Goal: Task Accomplishment & Management: Complete application form

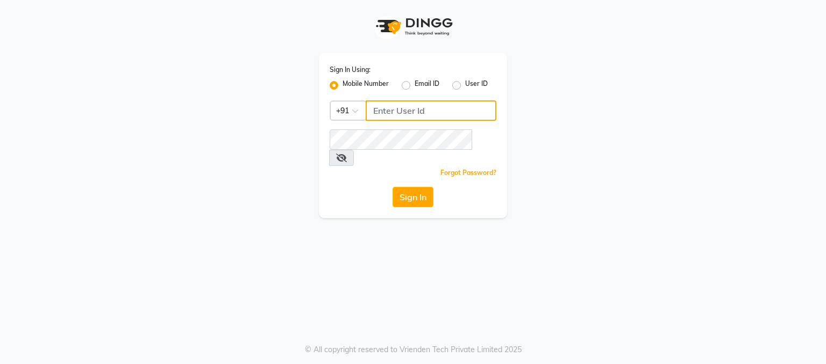
click at [413, 109] on input "Username" at bounding box center [430, 111] width 131 height 20
type input "8850293671"
click at [421, 187] on button "Sign In" at bounding box center [412, 197] width 41 height 20
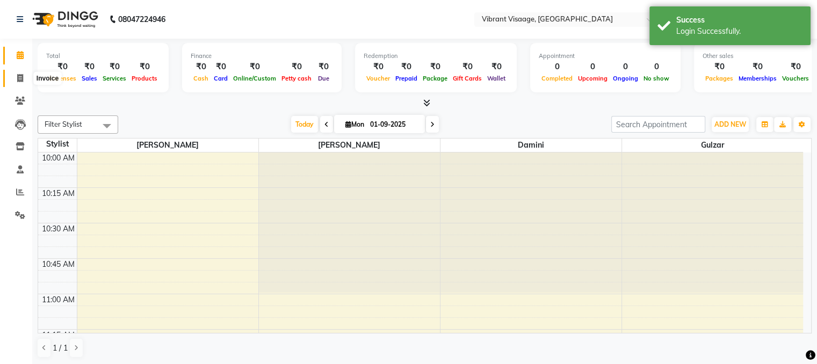
click at [15, 77] on span at bounding box center [20, 79] width 19 height 12
select select "service"
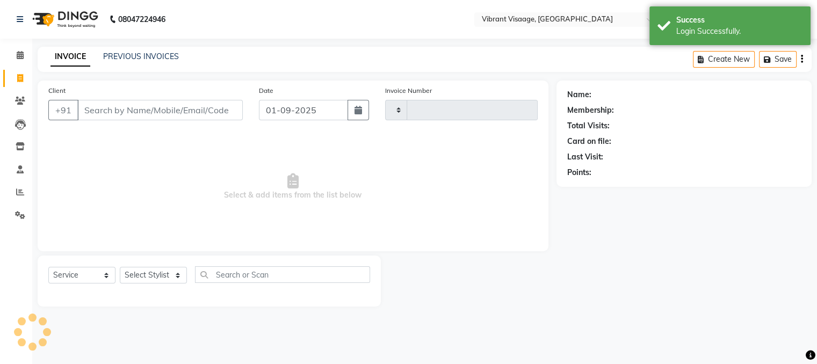
type input "0579"
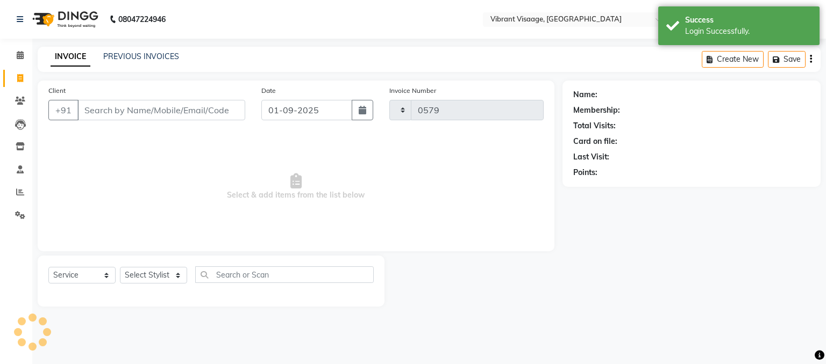
select select "7649"
click at [155, 107] on input "Client" at bounding box center [161, 110] width 168 height 20
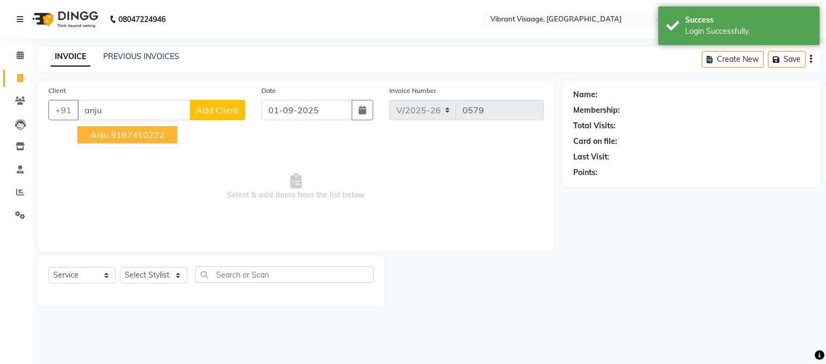
click at [148, 134] on ngb-highlight "9167410222" at bounding box center [138, 135] width 54 height 11
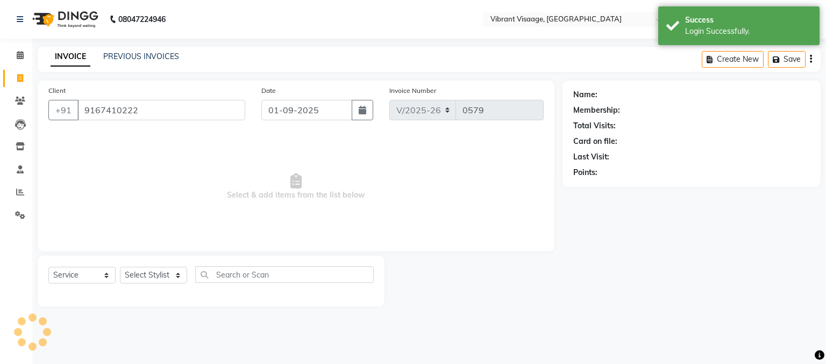
type input "9167410222"
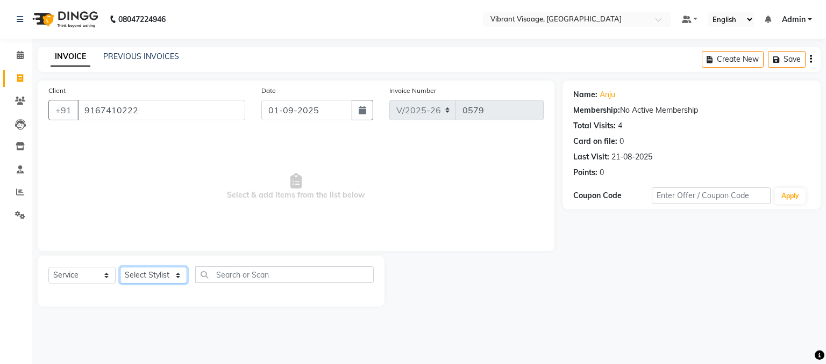
click at [144, 276] on select "Select Stylist Admin Damini Dipika Padaya Gulzar Zeenat Qureshi" at bounding box center [153, 275] width 67 height 17
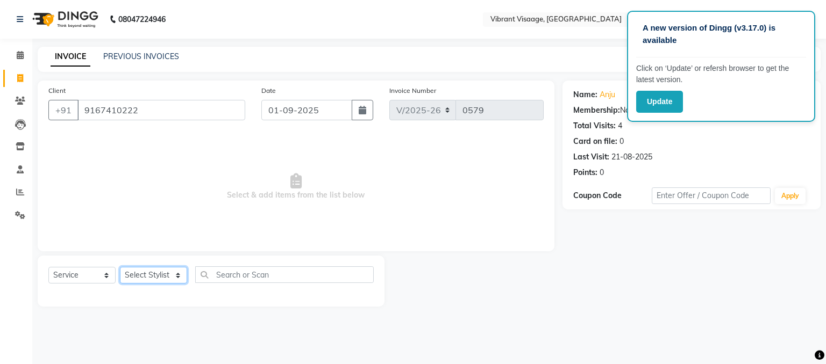
select select "84446"
click at [120, 268] on select "Select Stylist Admin Damini Dipika Padaya Gulzar Zeenat Qureshi" at bounding box center [153, 275] width 67 height 17
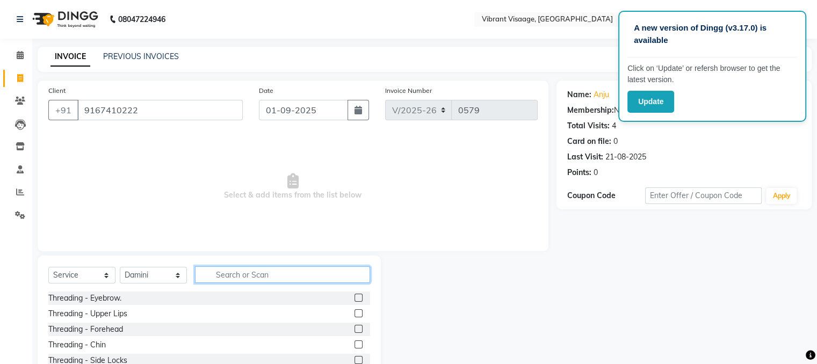
click at [241, 281] on input "text" at bounding box center [282, 275] width 175 height 17
type input "nail"
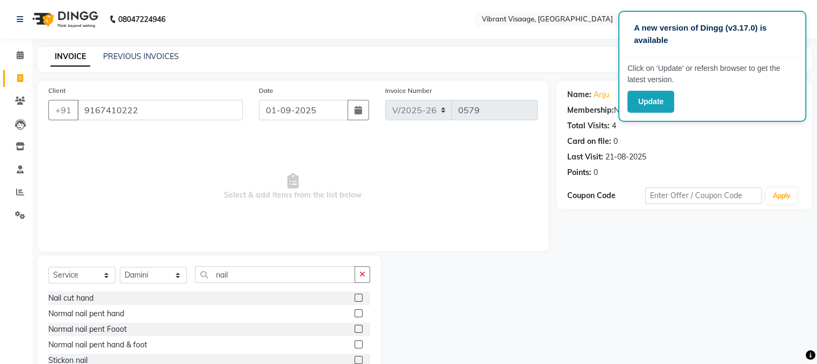
click at [358, 298] on label at bounding box center [359, 298] width 8 height 8
click at [358, 298] on input "checkbox" at bounding box center [358, 298] width 7 height 7
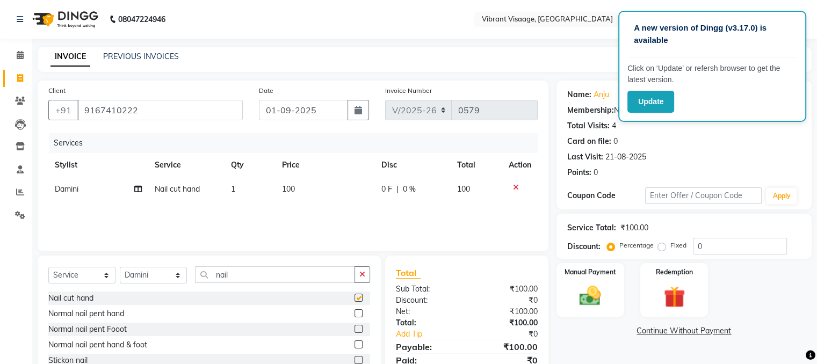
checkbox input "false"
click at [357, 328] on label at bounding box center [359, 329] width 8 height 8
click at [357, 328] on input "checkbox" at bounding box center [358, 329] width 7 height 7
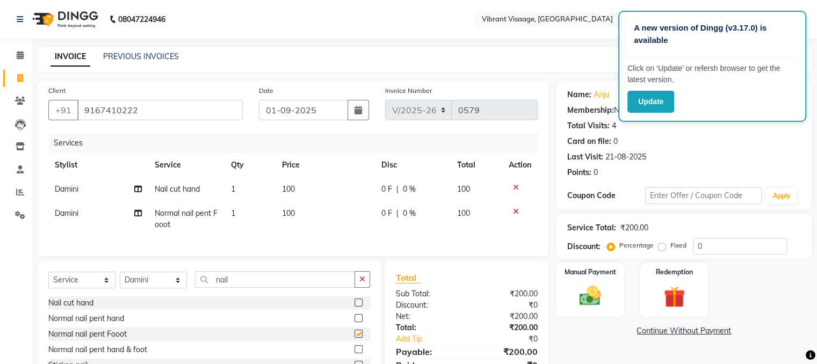
checkbox input "false"
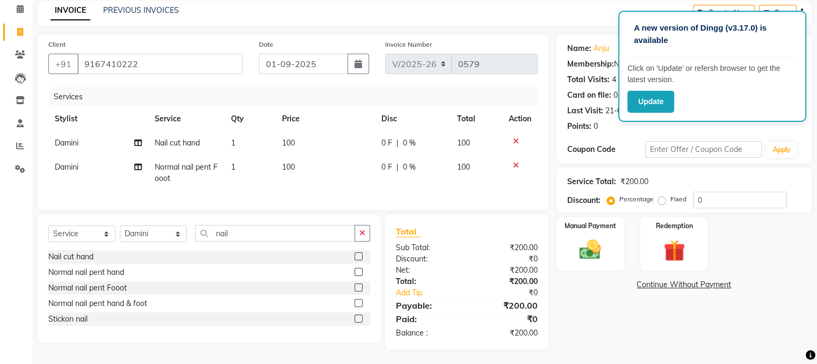
scroll to position [51, 0]
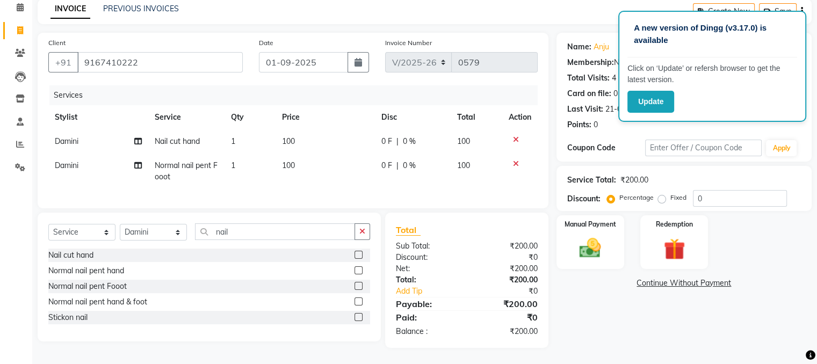
click at [358, 274] on label at bounding box center [359, 271] width 8 height 8
click at [358, 274] on input "checkbox" at bounding box center [358, 271] width 7 height 7
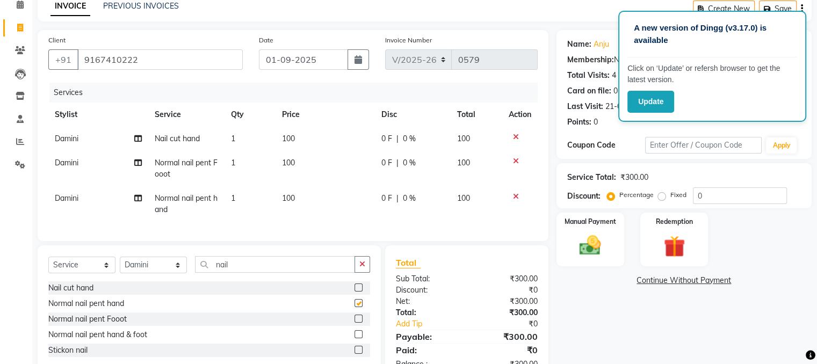
checkbox input "false"
click at [516, 137] on icon at bounding box center [516, 137] width 6 height 8
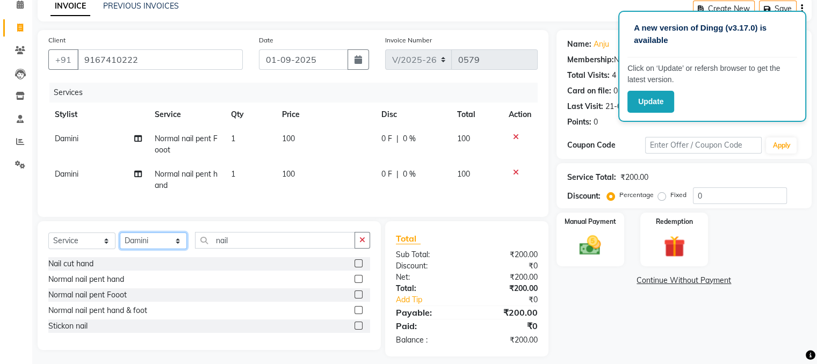
click at [153, 249] on select "Select Stylist Admin Damini Dipika Padaya Gulzar Zeenat Qureshi" at bounding box center [153, 241] width 67 height 17
select select "68422"
click at [120, 241] on select "Select Stylist Admin Damini Dipika Padaya Gulzar Zeenat Qureshi" at bounding box center [153, 241] width 67 height 17
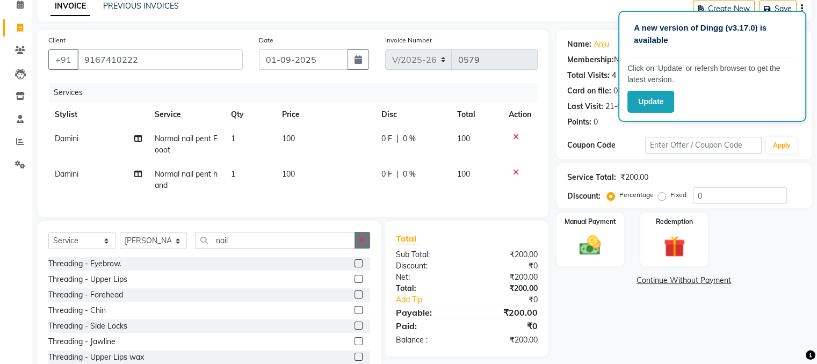
click at [361, 244] on icon "button" at bounding box center [363, 240] width 6 height 8
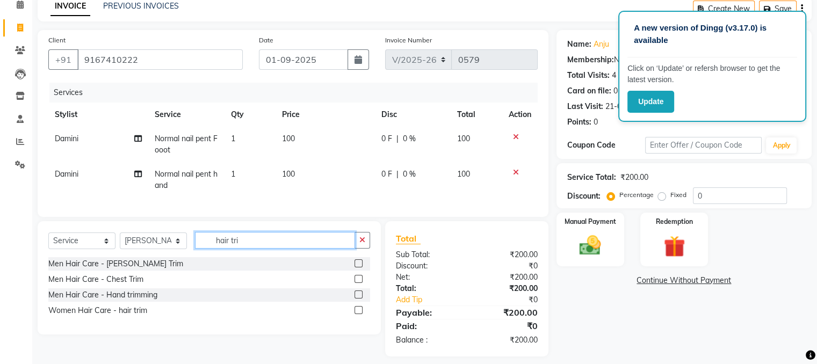
type input "hair tri"
click at [359, 314] on label at bounding box center [359, 310] width 8 height 8
click at [359, 314] on input "checkbox" at bounding box center [358, 310] width 7 height 7
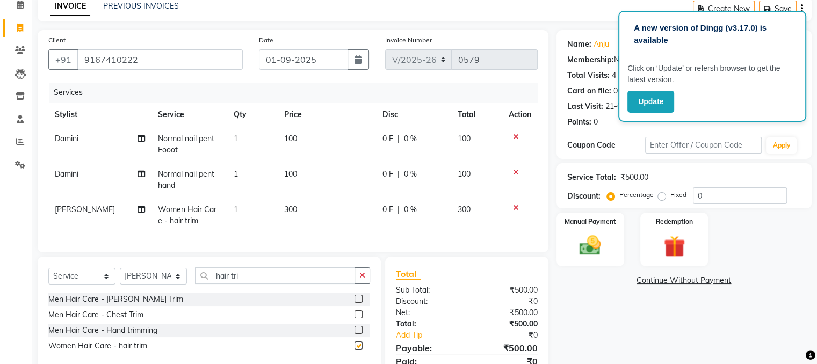
checkbox input "false"
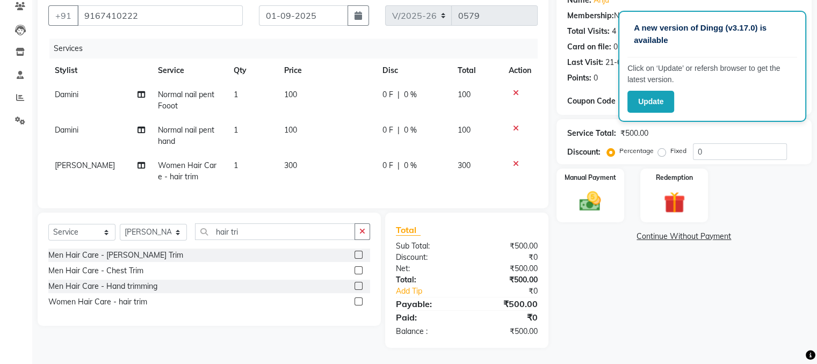
scroll to position [103, 0]
click at [597, 189] on img at bounding box center [590, 202] width 36 height 26
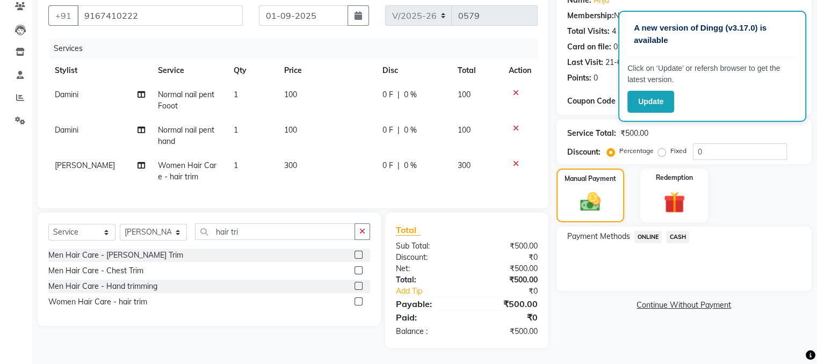
click at [675, 231] on span "CASH" at bounding box center [677, 237] width 23 height 12
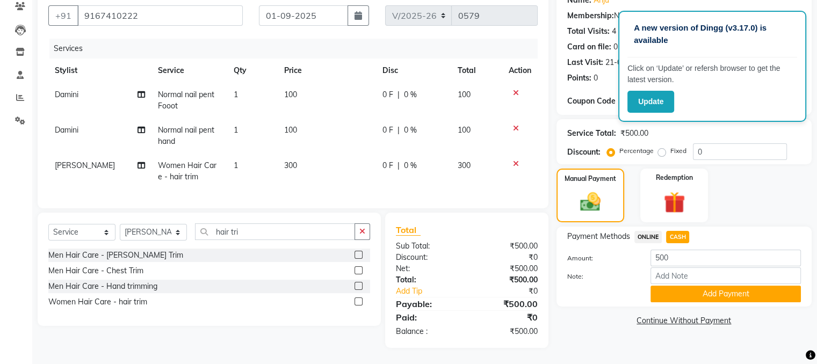
scroll to position [103, 0]
click at [726, 286] on button "Add Payment" at bounding box center [726, 294] width 150 height 17
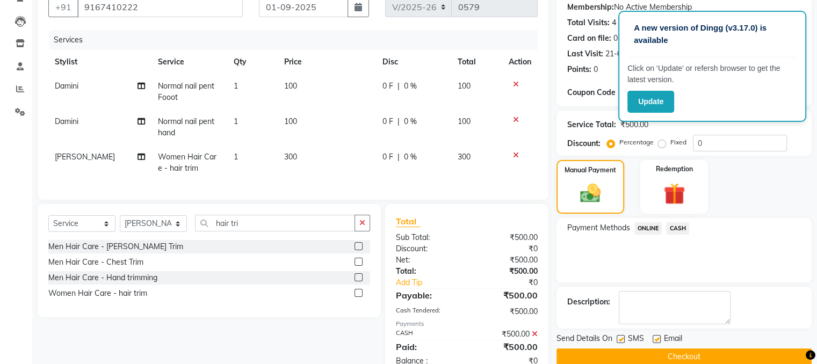
scroll to position [141, 0]
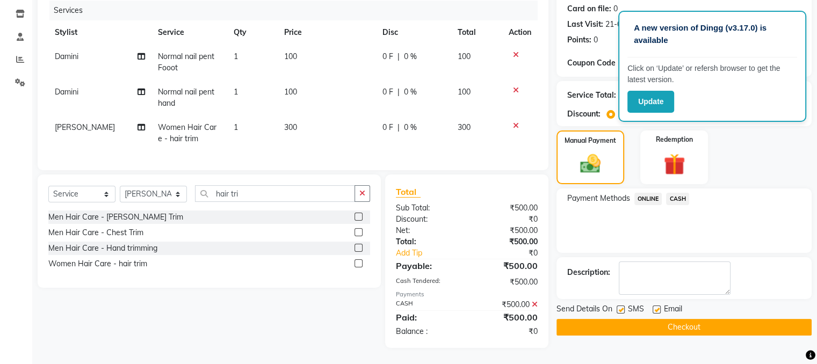
click at [684, 319] on button "Checkout" at bounding box center [684, 327] width 255 height 17
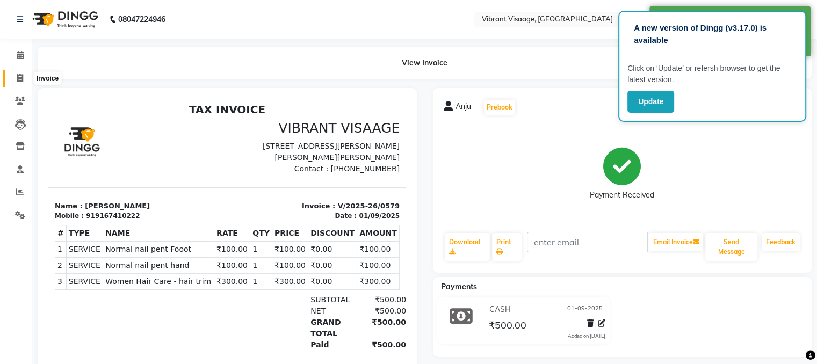
click at [20, 80] on icon at bounding box center [20, 78] width 6 height 8
select select "service"
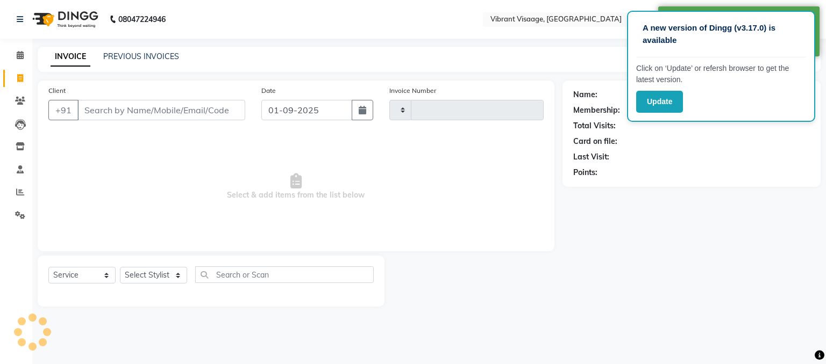
type input "0580"
select select "7649"
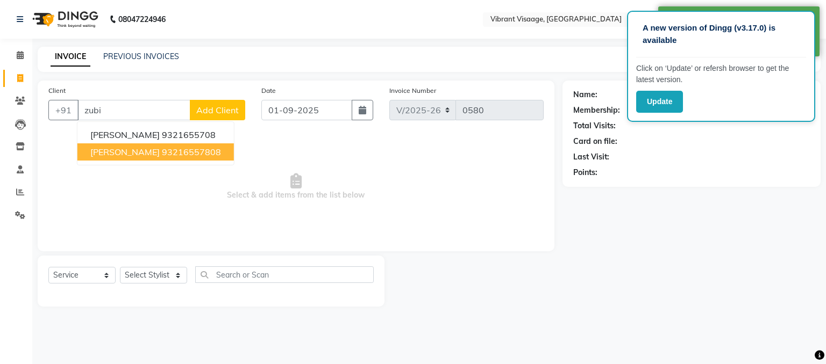
click at [162, 154] on ngb-highlight "93216557808" at bounding box center [191, 152] width 59 height 11
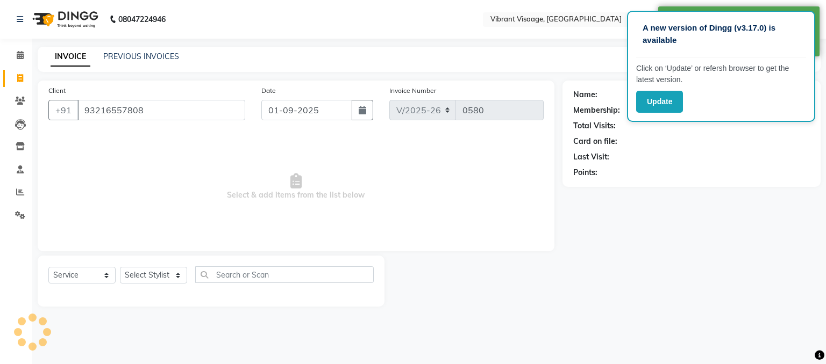
type input "93216557808"
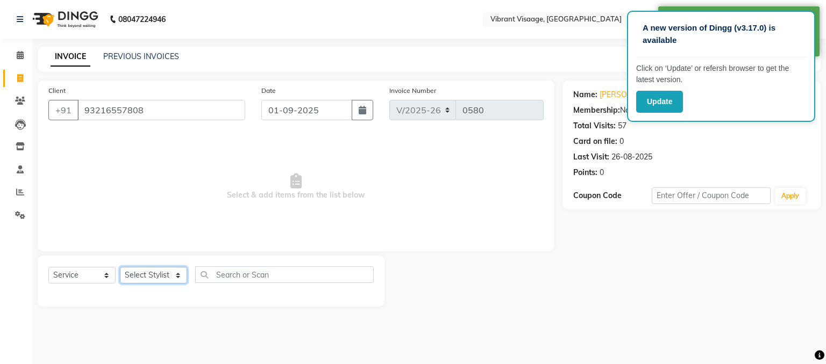
click at [153, 278] on select "Select Stylist Admin Damini Dipika Padaya Gulzar Zeenat Qureshi" at bounding box center [153, 275] width 67 height 17
select select "84446"
click at [120, 268] on select "Select Stylist Admin Damini Dipika Padaya Gulzar Zeenat Qureshi" at bounding box center [153, 275] width 67 height 17
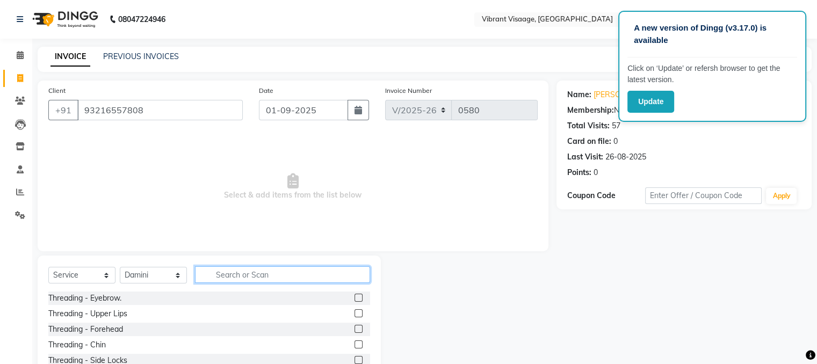
click at [268, 272] on input "text" at bounding box center [282, 275] width 175 height 17
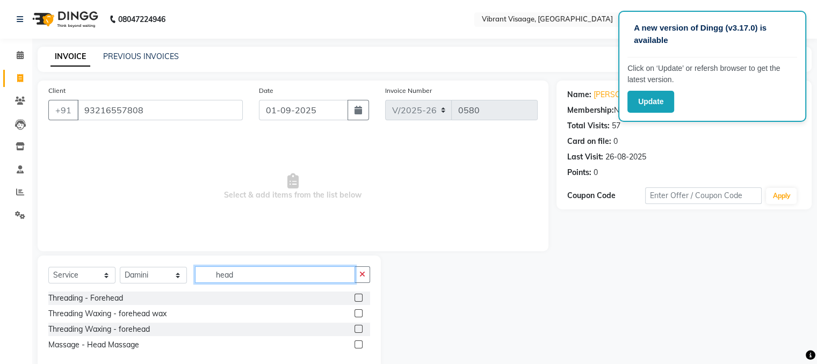
type input "head"
click at [356, 345] on label at bounding box center [359, 345] width 8 height 8
click at [356, 345] on input "checkbox" at bounding box center [358, 345] width 7 height 7
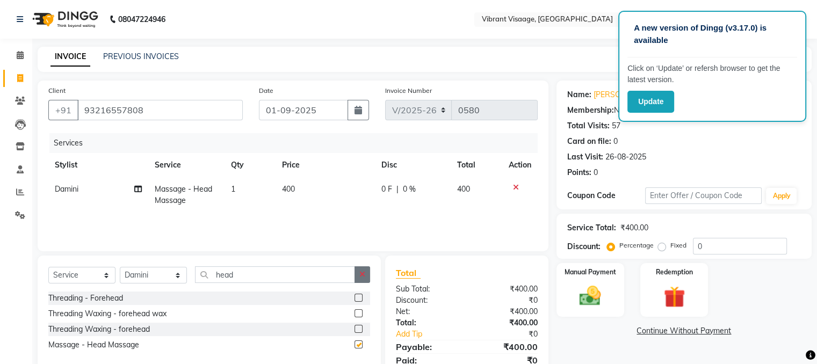
checkbox input "false"
click at [363, 281] on button "button" at bounding box center [363, 275] width 16 height 17
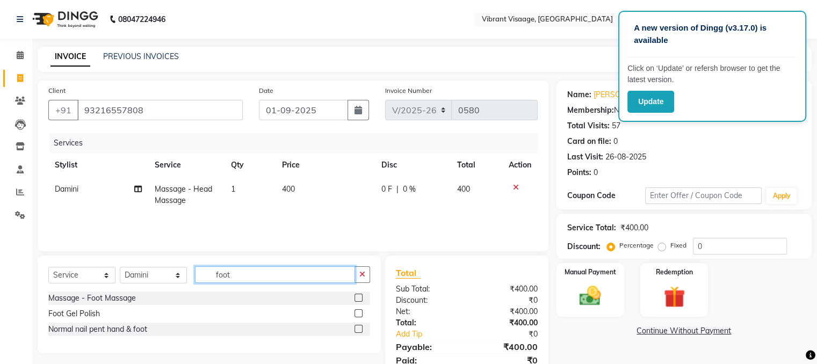
type input "foot"
click at [360, 298] on label at bounding box center [359, 298] width 8 height 8
click at [360, 298] on input "checkbox" at bounding box center [358, 298] width 7 height 7
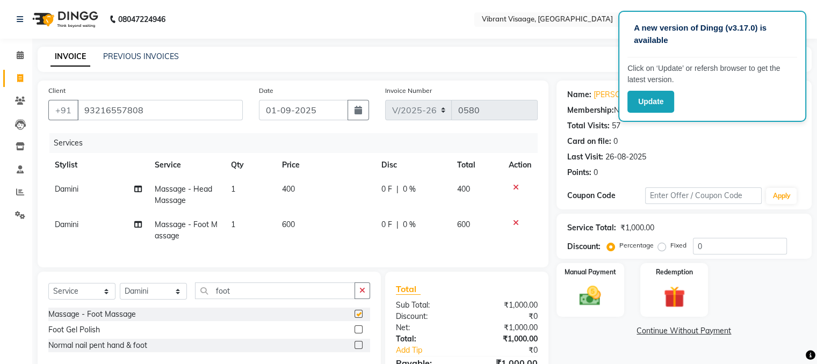
checkbox input "false"
click at [587, 298] on img at bounding box center [590, 297] width 36 height 26
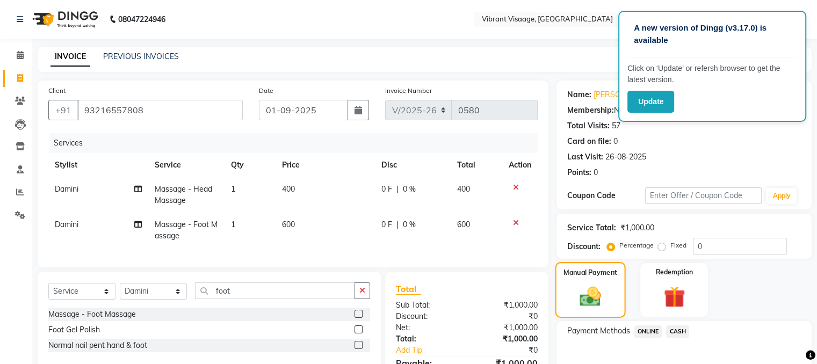
scroll to position [68, 0]
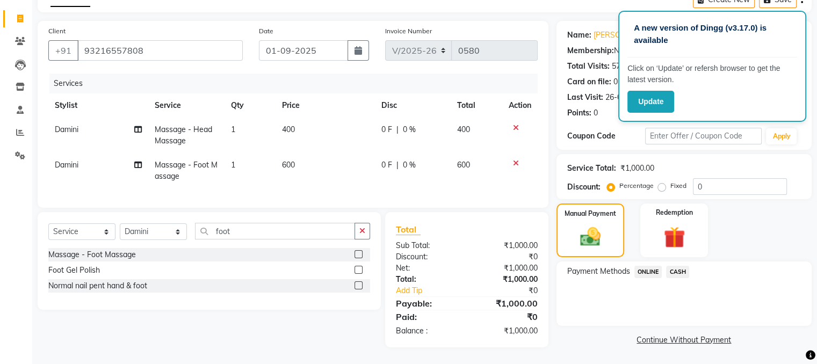
click at [675, 266] on span "CASH" at bounding box center [677, 272] width 23 height 12
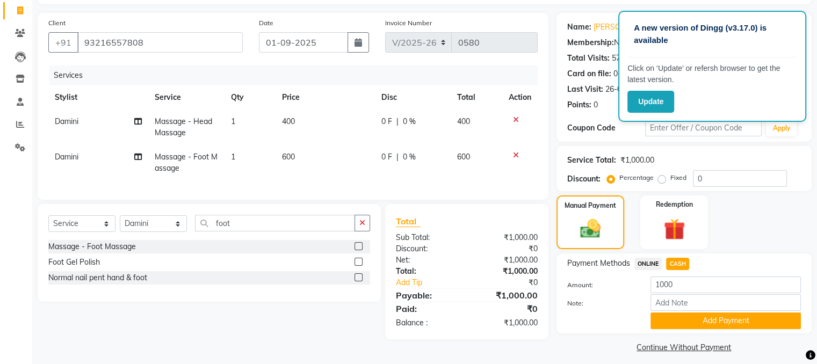
scroll to position [76, 0]
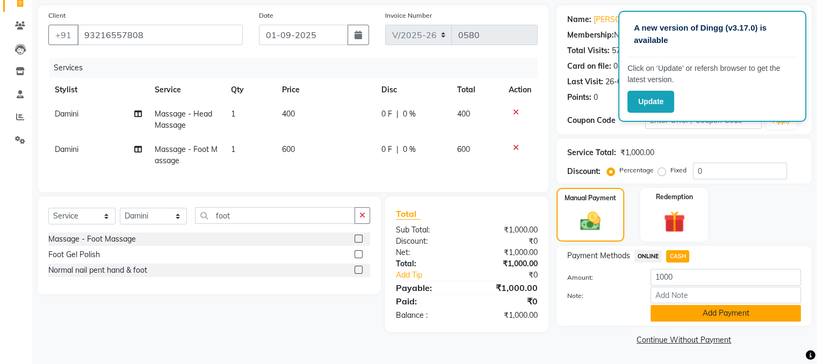
click at [733, 313] on button "Add Payment" at bounding box center [726, 313] width 150 height 17
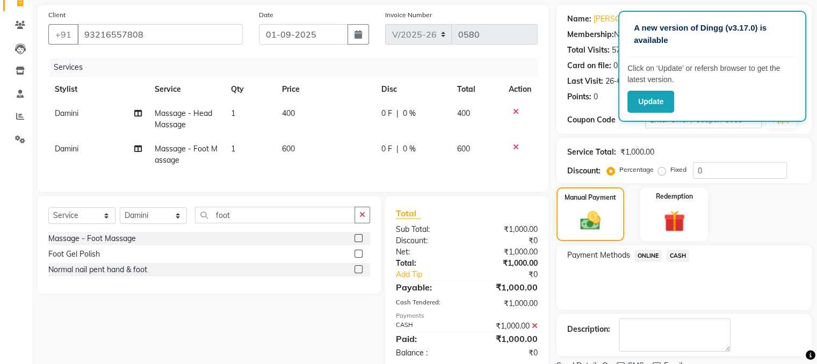
scroll to position [120, 0]
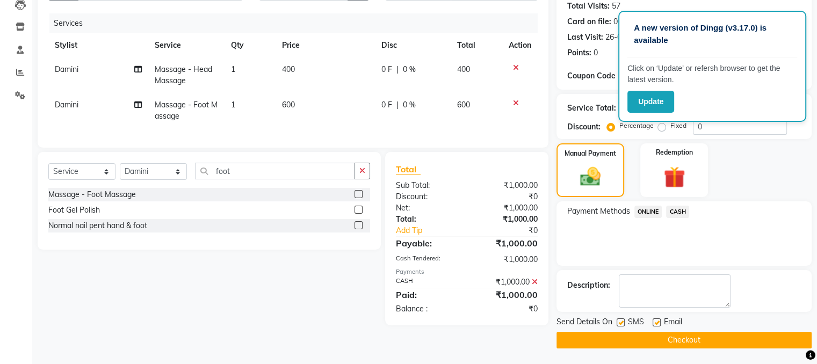
click at [618, 321] on label at bounding box center [621, 323] width 8 height 8
click at [618, 321] on input "checkbox" at bounding box center [620, 323] width 7 height 7
checkbox input "false"
click at [678, 336] on button "Checkout" at bounding box center [684, 340] width 255 height 17
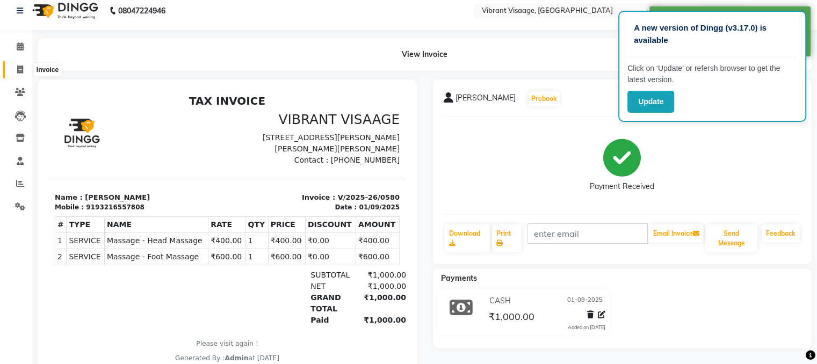
click at [18, 69] on icon at bounding box center [20, 70] width 6 height 8
select select "service"
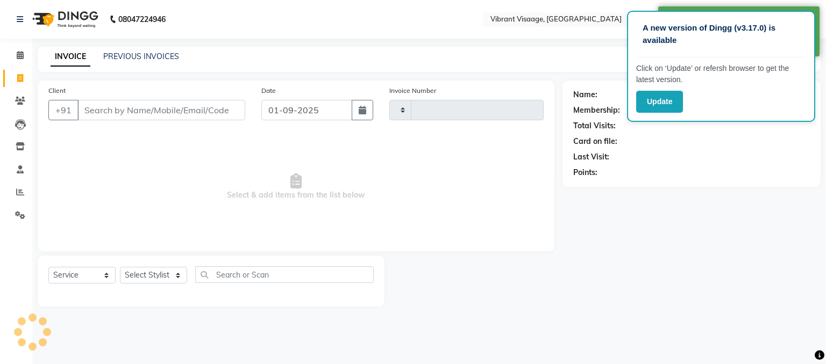
type input "0581"
select select "7649"
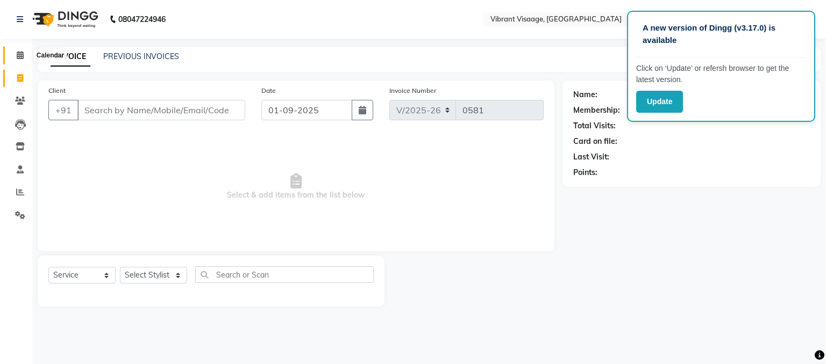
click at [15, 55] on span at bounding box center [20, 55] width 19 height 12
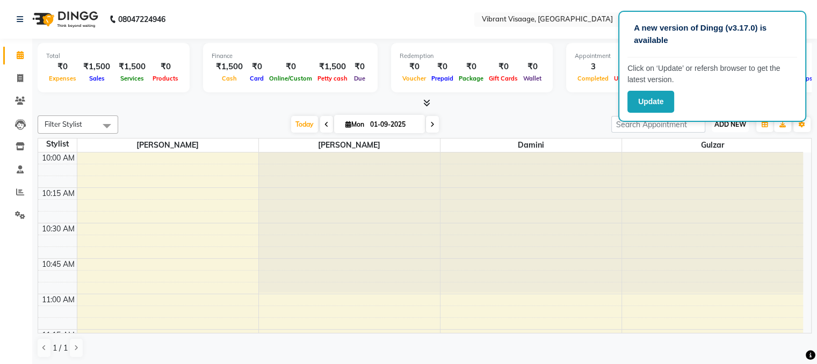
click at [719, 124] on span "ADD NEW" at bounding box center [731, 124] width 32 height 8
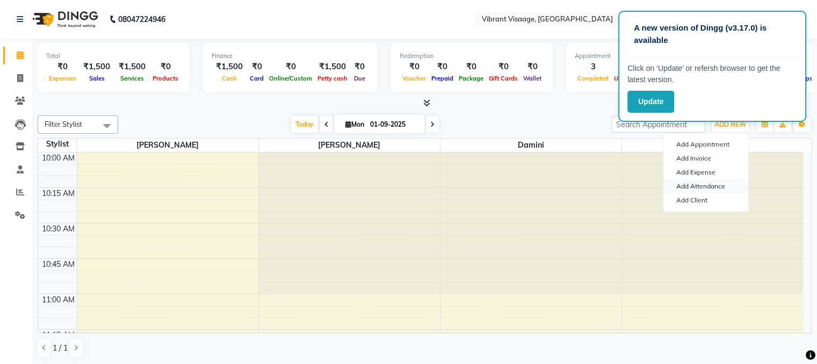
click at [711, 185] on link "Add Attendance" at bounding box center [706, 187] width 85 height 14
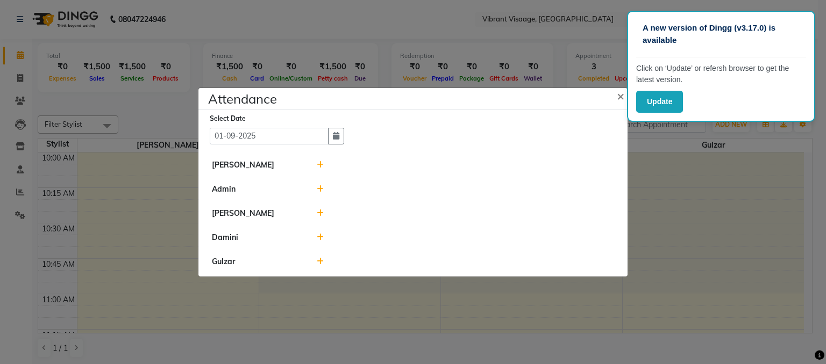
click at [320, 213] on icon at bounding box center [320, 214] width 7 height 8
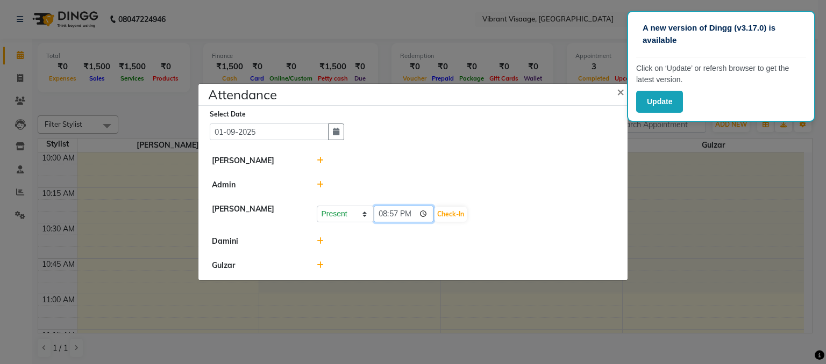
click at [383, 219] on input "20:57" at bounding box center [404, 214] width 60 height 17
type input "11:04"
click at [434, 213] on button "Check-In" at bounding box center [450, 214] width 32 height 15
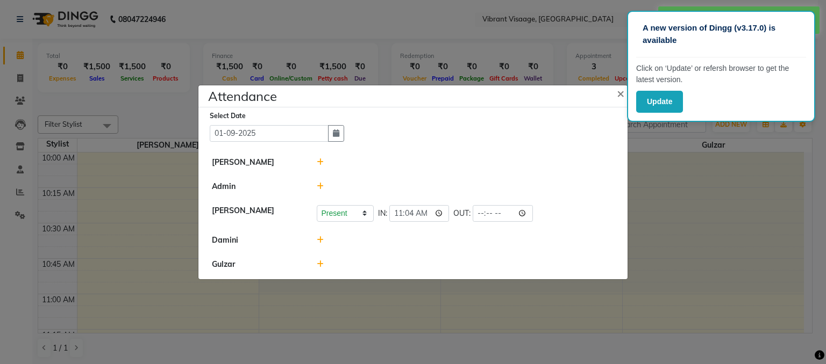
click at [318, 240] on icon at bounding box center [320, 240] width 7 height 8
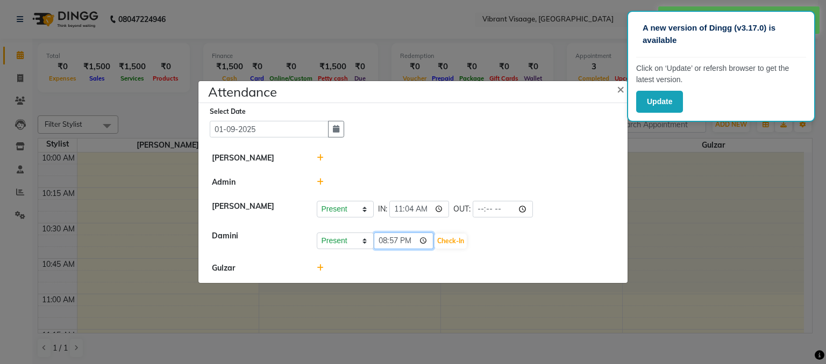
click at [381, 241] on input "20:57" at bounding box center [404, 241] width 60 height 17
type input "11:31"
click at [436, 243] on button "Check-In" at bounding box center [450, 241] width 32 height 15
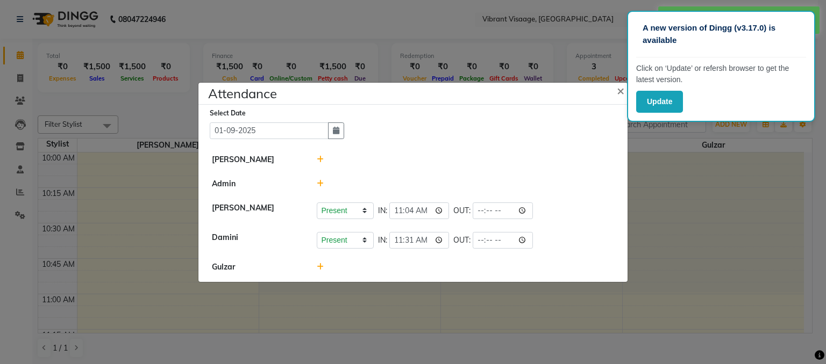
click at [318, 160] on icon at bounding box center [320, 160] width 7 height 8
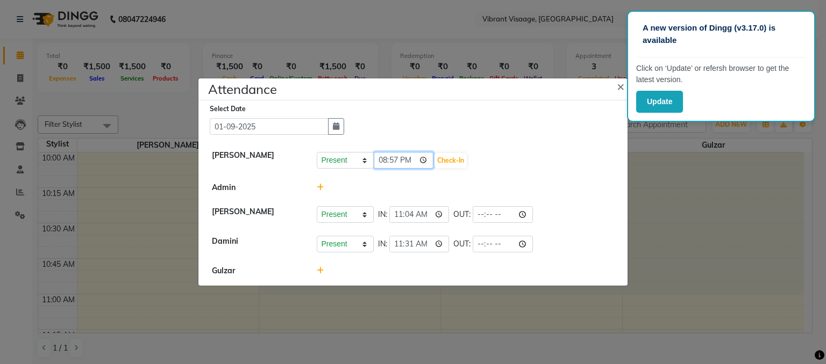
click at [382, 159] on input "20:57" at bounding box center [404, 160] width 60 height 17
type input "11:58"
click at [437, 160] on button "Check-In" at bounding box center [450, 160] width 32 height 15
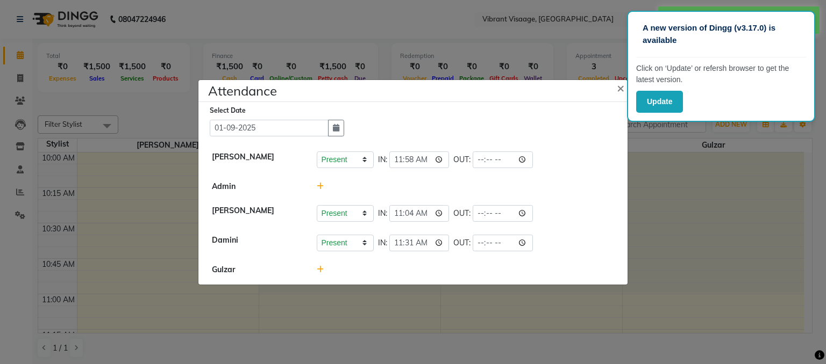
click at [319, 269] on icon at bounding box center [320, 270] width 7 height 8
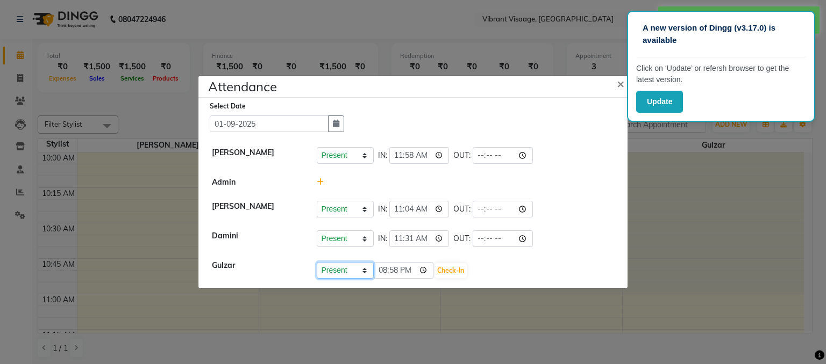
click at [338, 275] on select "Present Absent Late Half Day Weekly Off" at bounding box center [345, 270] width 57 height 17
select select "W"
click at [317, 262] on select "Present Absent Late Half Day Weekly Off" at bounding box center [345, 270] width 57 height 17
click at [381, 269] on button "Save" at bounding box center [385, 270] width 21 height 15
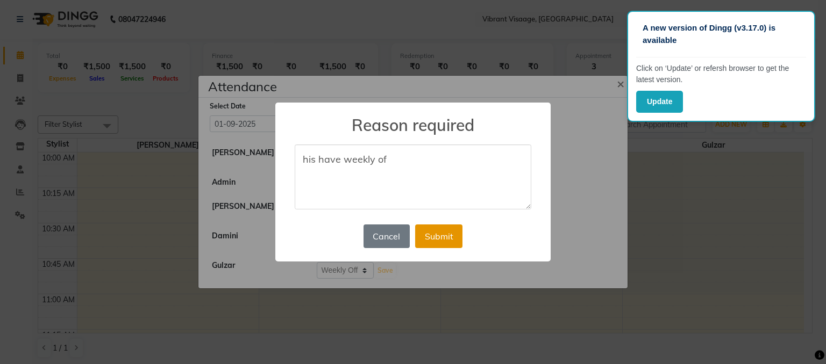
type textarea "his have weekly of"
click at [442, 228] on button "Submit" at bounding box center [438, 237] width 47 height 24
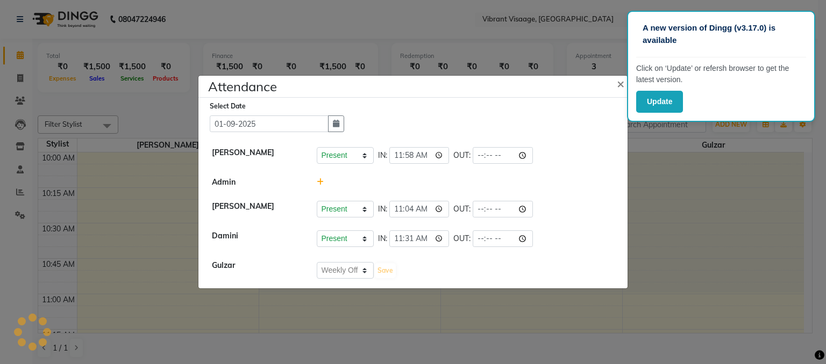
select select "W"
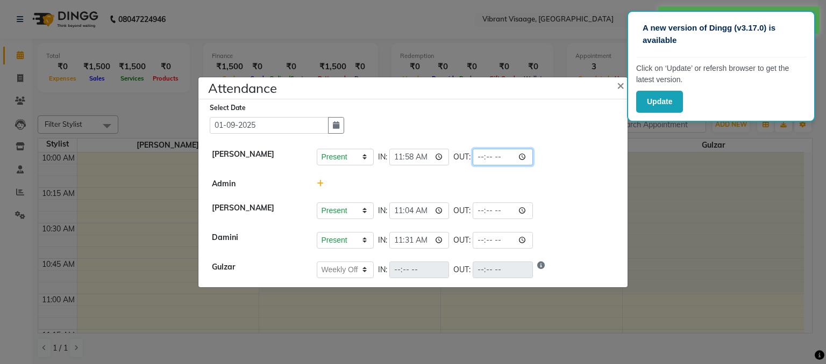
click at [472, 160] on input "time" at bounding box center [502, 157] width 60 height 17
type input "21:10"
select select "W"
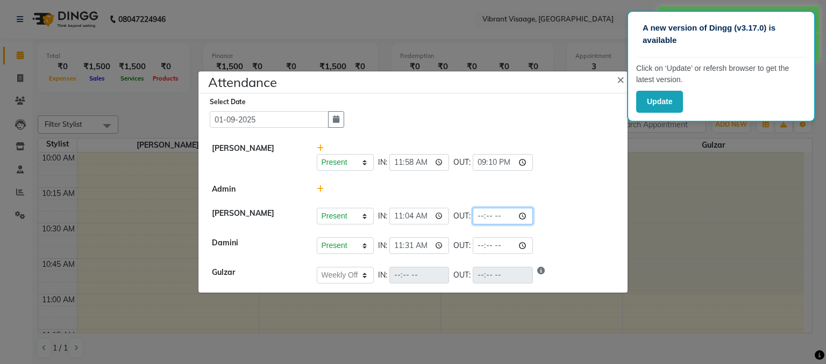
click at [472, 213] on input "time" at bounding box center [502, 216] width 60 height 17
type input "21:10"
select select "W"
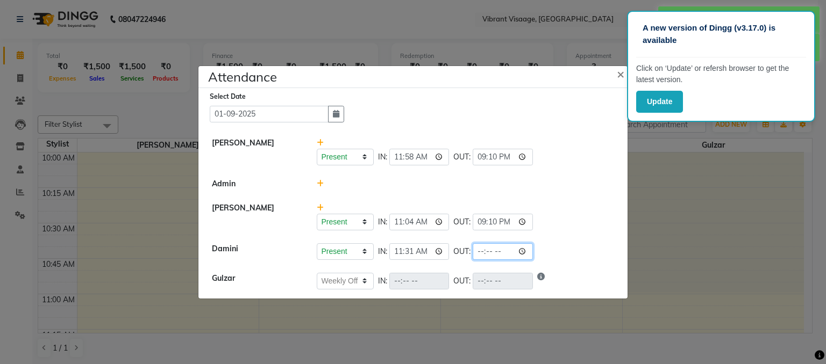
click at [472, 253] on input "time" at bounding box center [502, 251] width 60 height 17
type input "21:10"
select select "W"
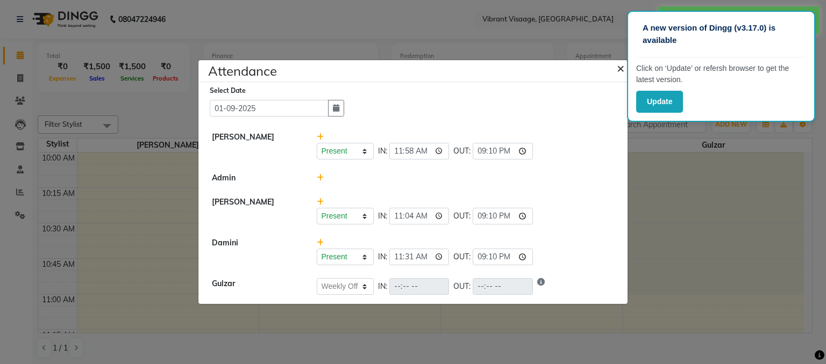
click at [619, 67] on span "×" at bounding box center [620, 68] width 8 height 16
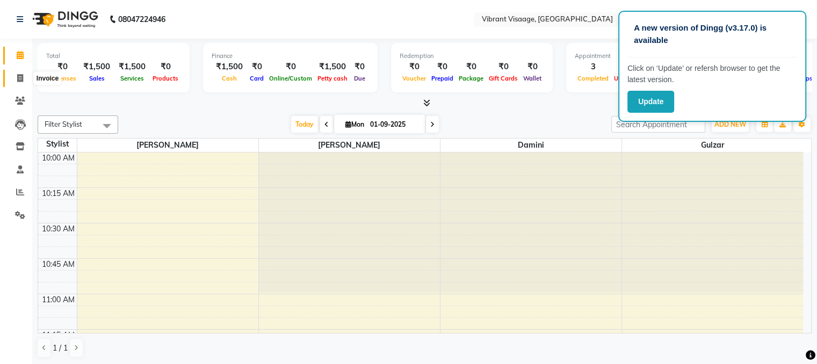
click at [19, 74] on icon at bounding box center [20, 78] width 6 height 8
select select "service"
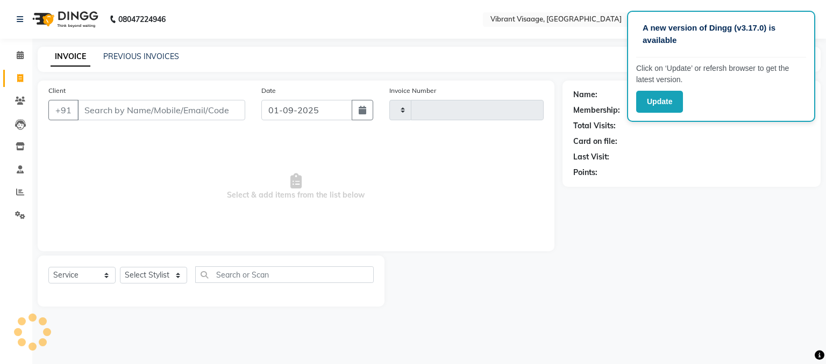
type input "0581"
select select "7649"
click at [20, 53] on icon at bounding box center [20, 55] width 7 height 8
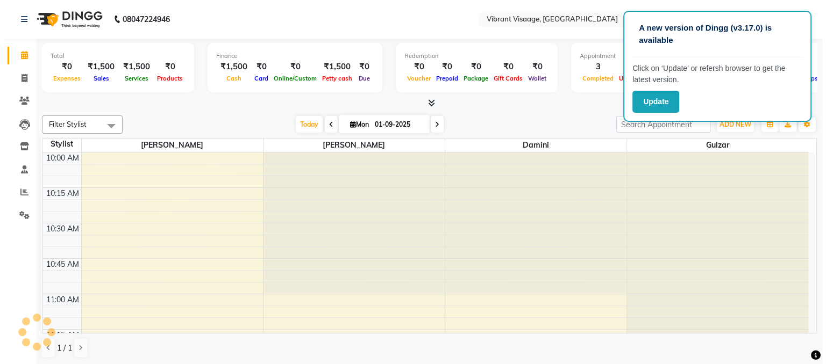
scroll to position [1406, 0]
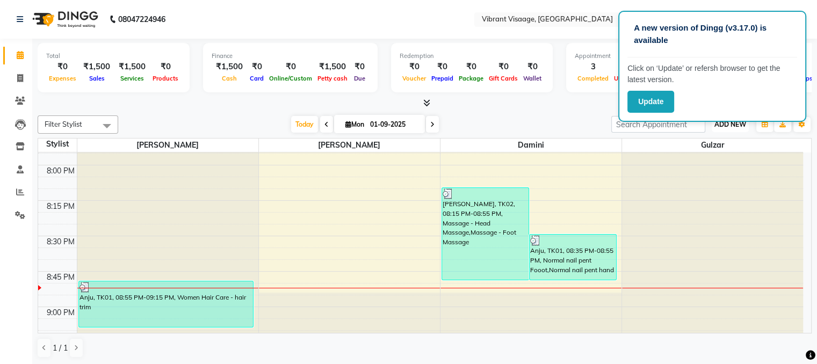
click at [716, 125] on span "ADD NEW" at bounding box center [731, 124] width 32 height 8
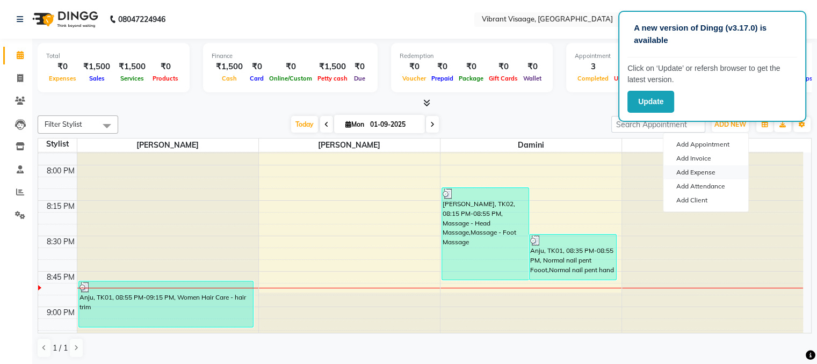
click at [700, 173] on link "Add Expense" at bounding box center [706, 173] width 85 height 14
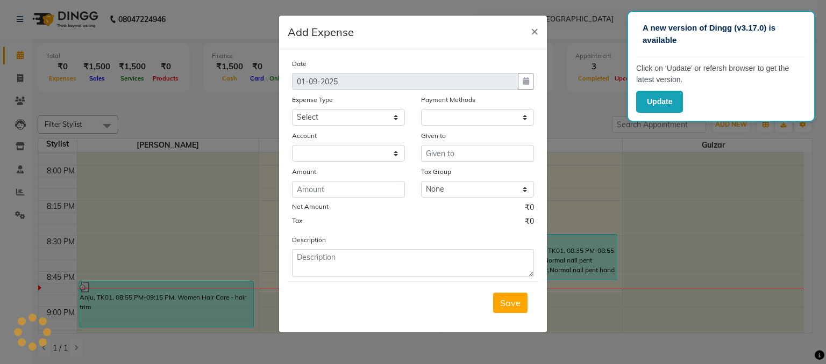
select select "1"
select select "6778"
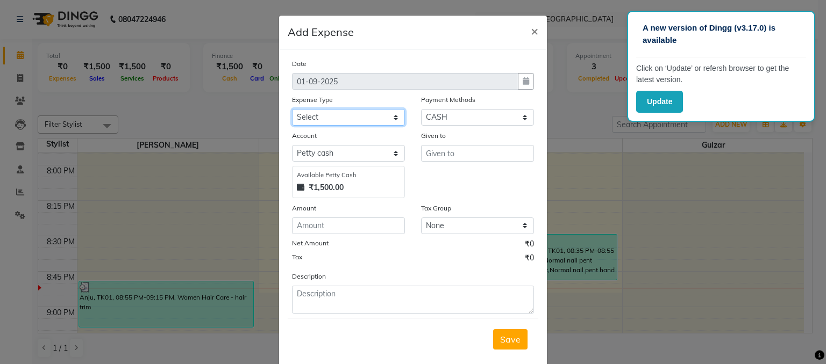
click at [320, 119] on select "Select Advance Salary Cash Deposited to bank Cash Handed Over to Owner Client S…" at bounding box center [348, 117] width 113 height 17
select select "19746"
click at [292, 110] on select "Select Advance Salary Cash Deposited to bank Cash Handed Over to Owner Client S…" at bounding box center [348, 117] width 113 height 17
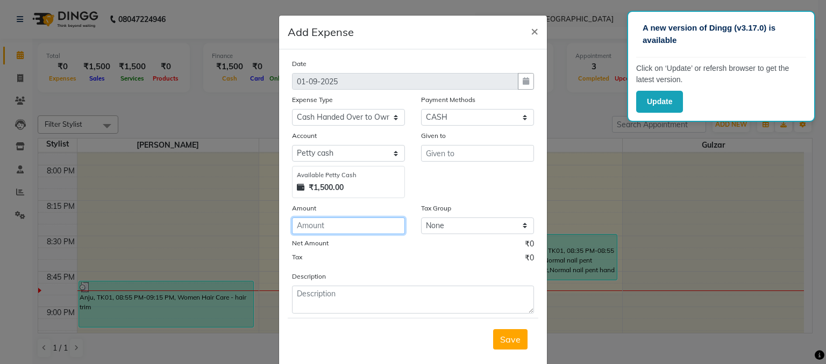
click at [328, 224] on input "number" at bounding box center [348, 226] width 113 height 17
type input "1500"
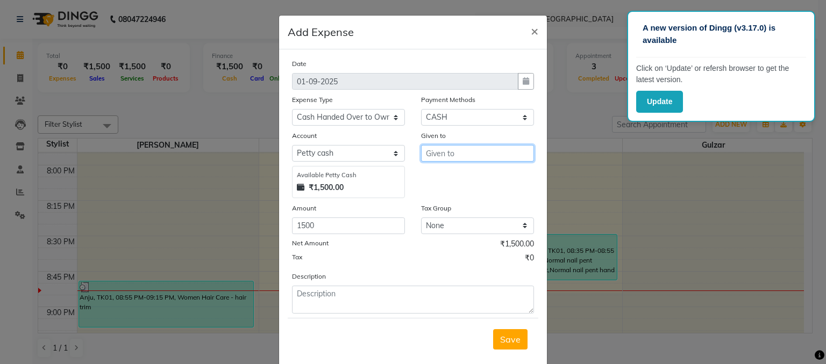
click at [471, 162] on input "text" at bounding box center [477, 153] width 113 height 17
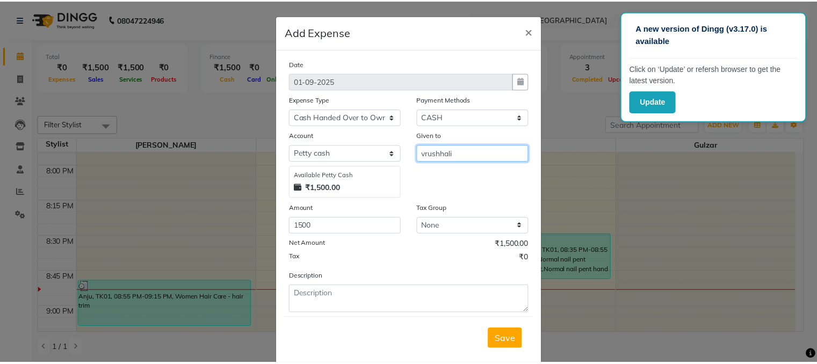
scroll to position [23, 0]
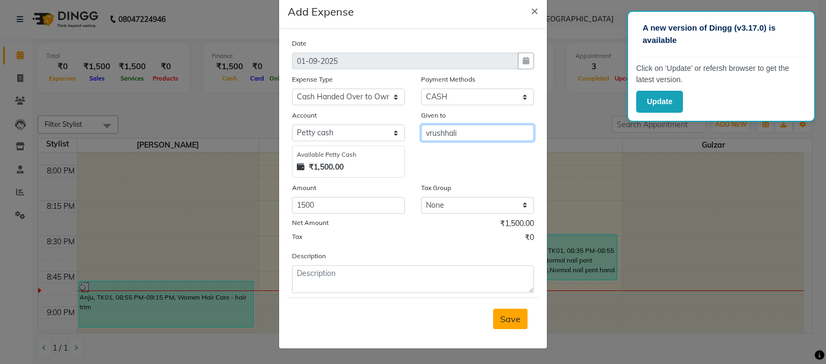
type input "vrushhali"
click at [510, 312] on button "Save" at bounding box center [510, 319] width 34 height 20
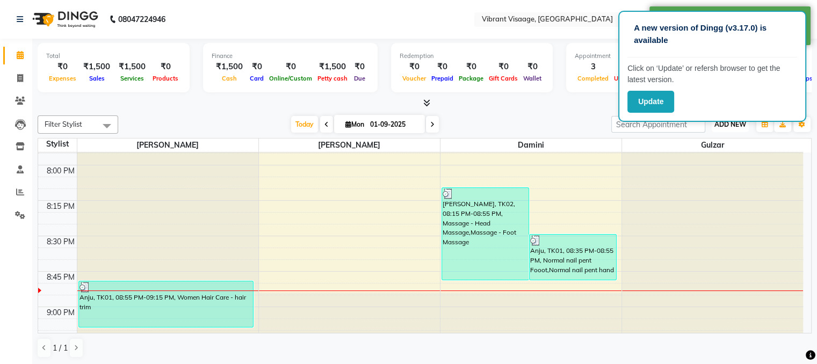
click at [730, 123] on span "ADD NEW" at bounding box center [731, 124] width 32 height 8
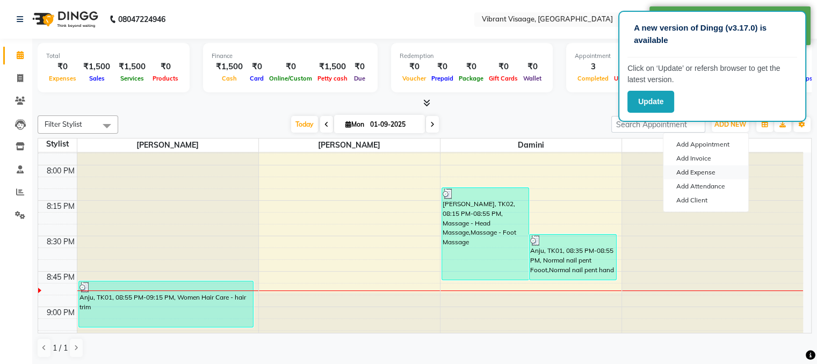
click at [700, 169] on link "Add Expense" at bounding box center [706, 173] width 85 height 14
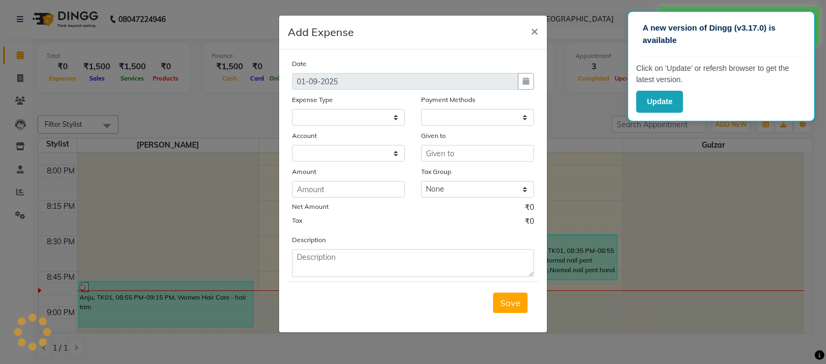
select select "1"
select select "6778"
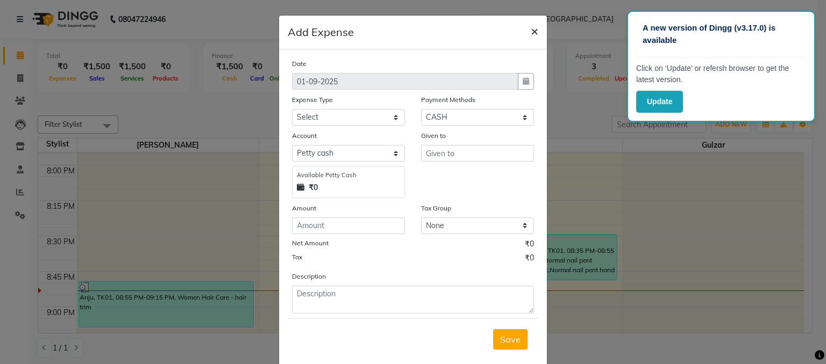
click at [532, 28] on span "×" at bounding box center [534, 31] width 8 height 16
